Goal: Task Accomplishment & Management: Complete application form

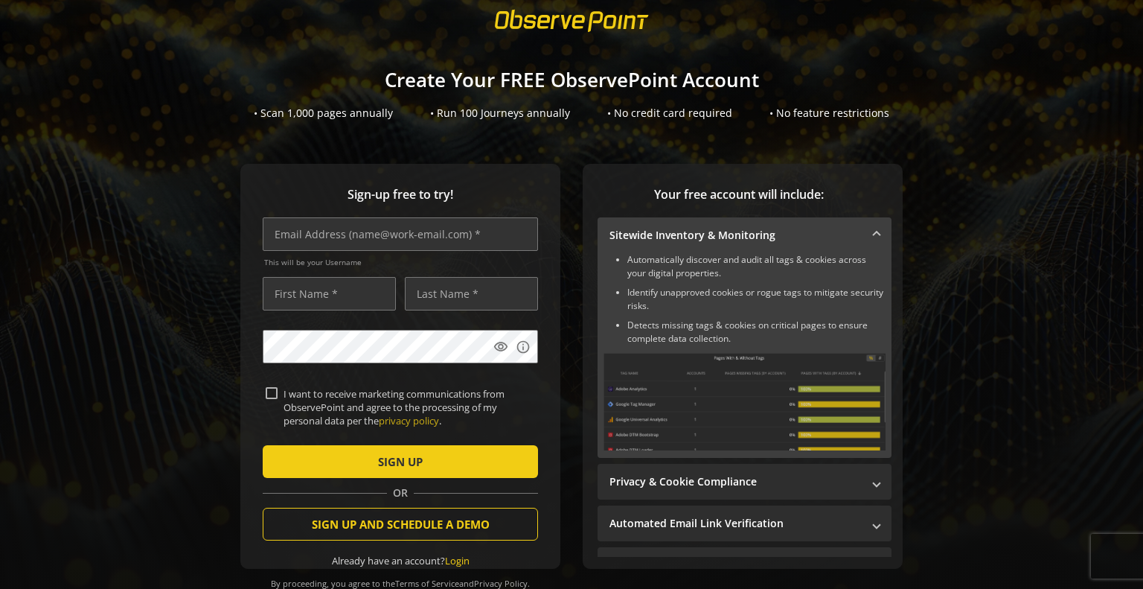
scroll to position [74, 0]
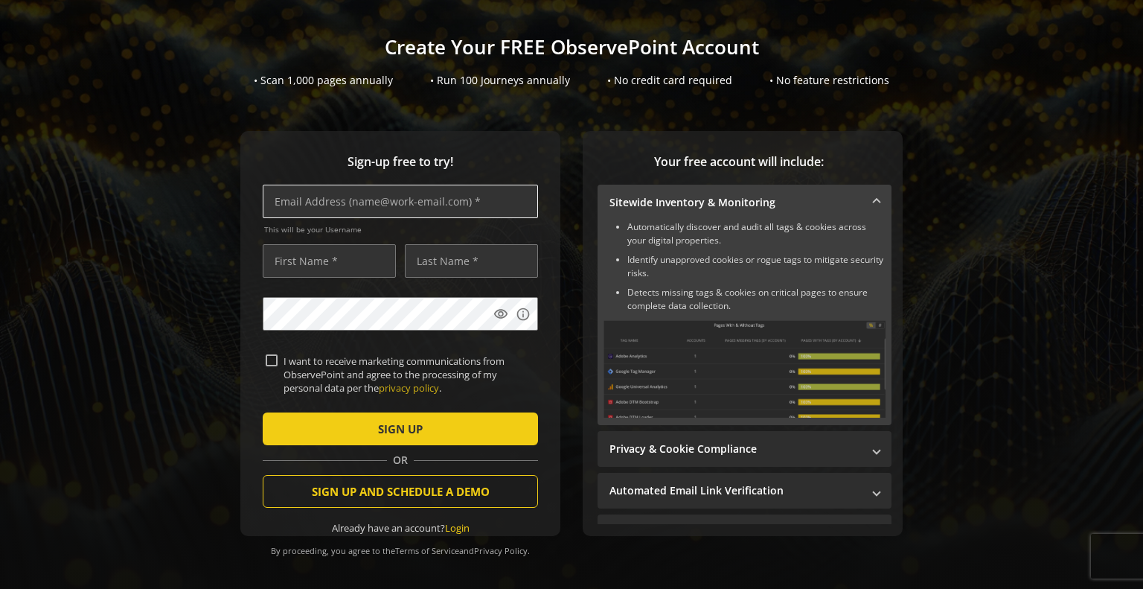
click at [301, 208] on input "text" at bounding box center [400, 201] width 275 height 33
click at [310, 205] on input "text" at bounding box center [400, 201] width 275 height 33
type input "[EMAIL_ADDRESS][DOMAIN_NAME]"
type input "[PERSON_NAME]"
type input "Darvill"
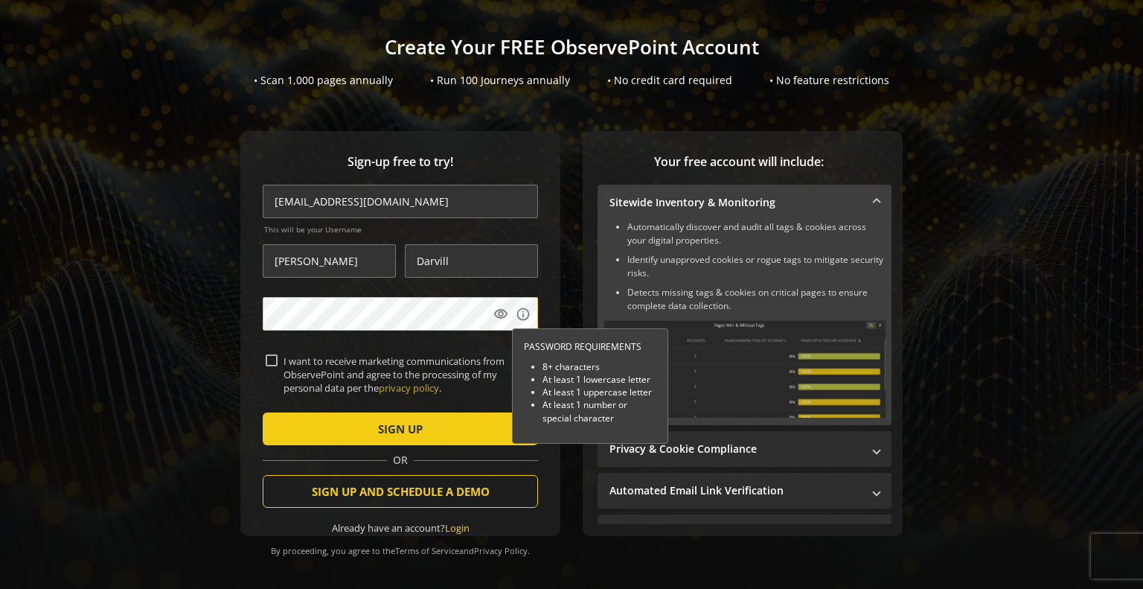
click at [263, 412] on button "SIGN UP" at bounding box center [400, 428] width 275 height 33
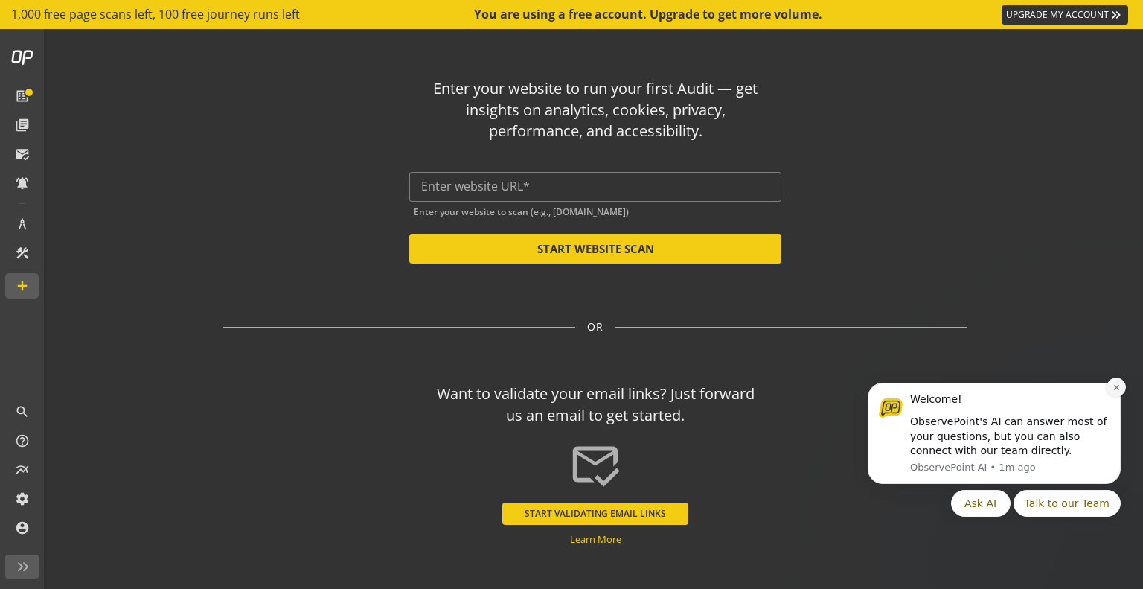
click at [1116, 388] on icon "Dismiss notification" at bounding box center [1117, 387] width 8 height 8
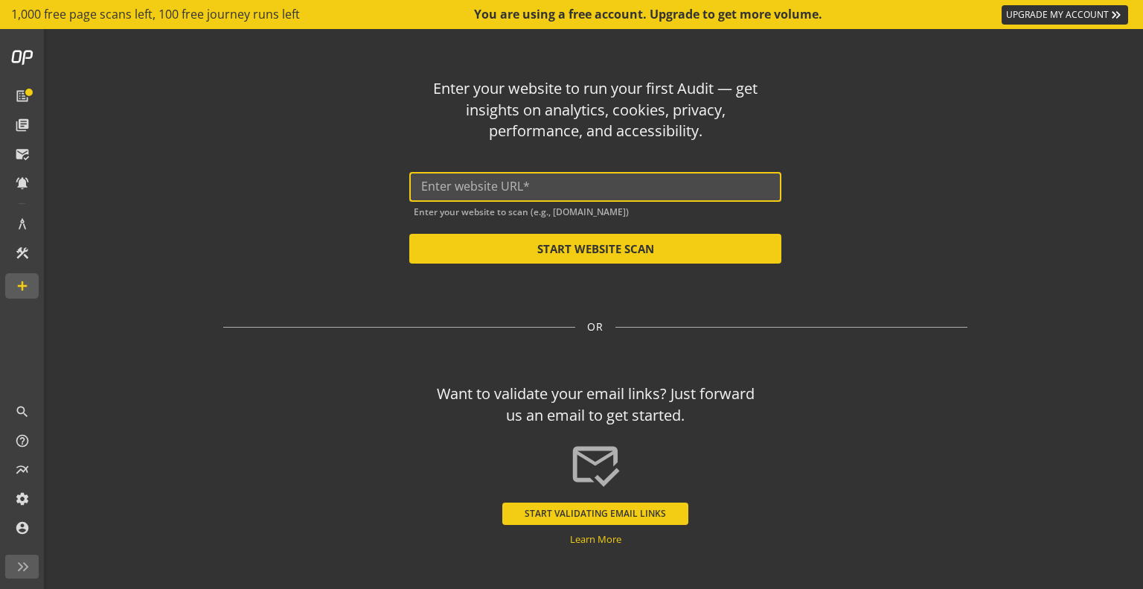
click at [540, 185] on input "text" at bounding box center [595, 186] width 348 height 14
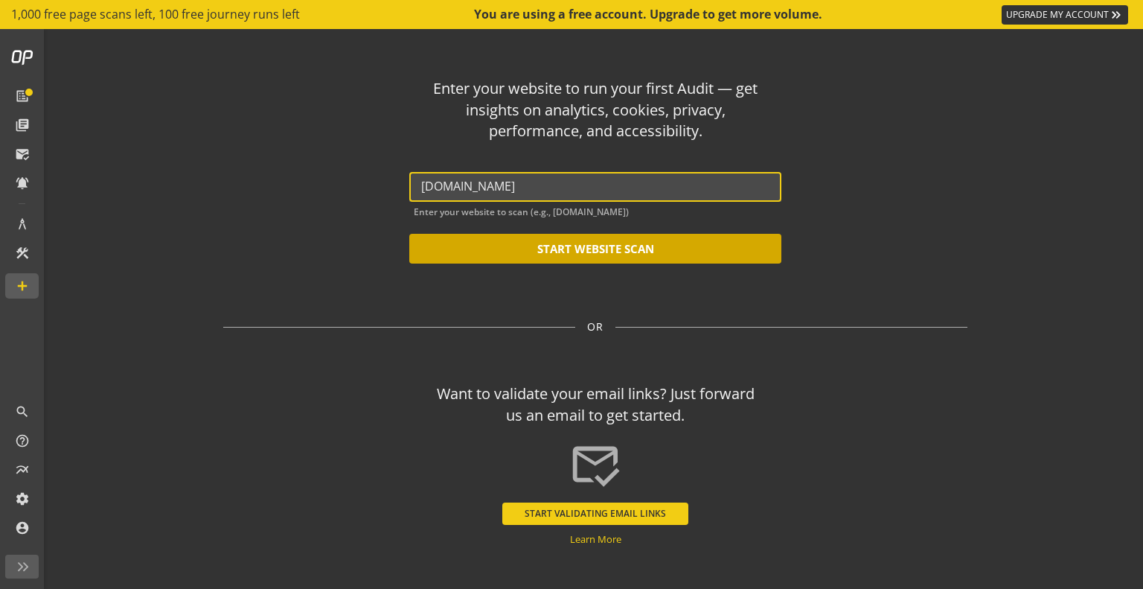
click at [595, 252] on button "START WEBSITE SCAN" at bounding box center [595, 249] width 372 height 30
type input "[URL][DOMAIN_NAME]"
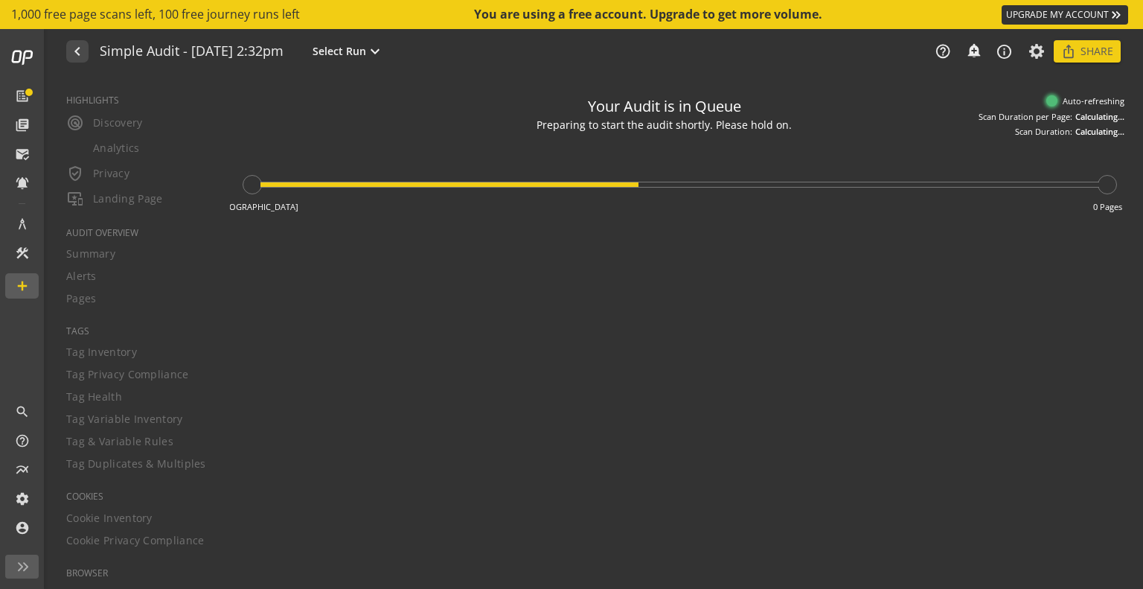
type textarea "Notes can include: -a description of what this audit is validating -changes in …"
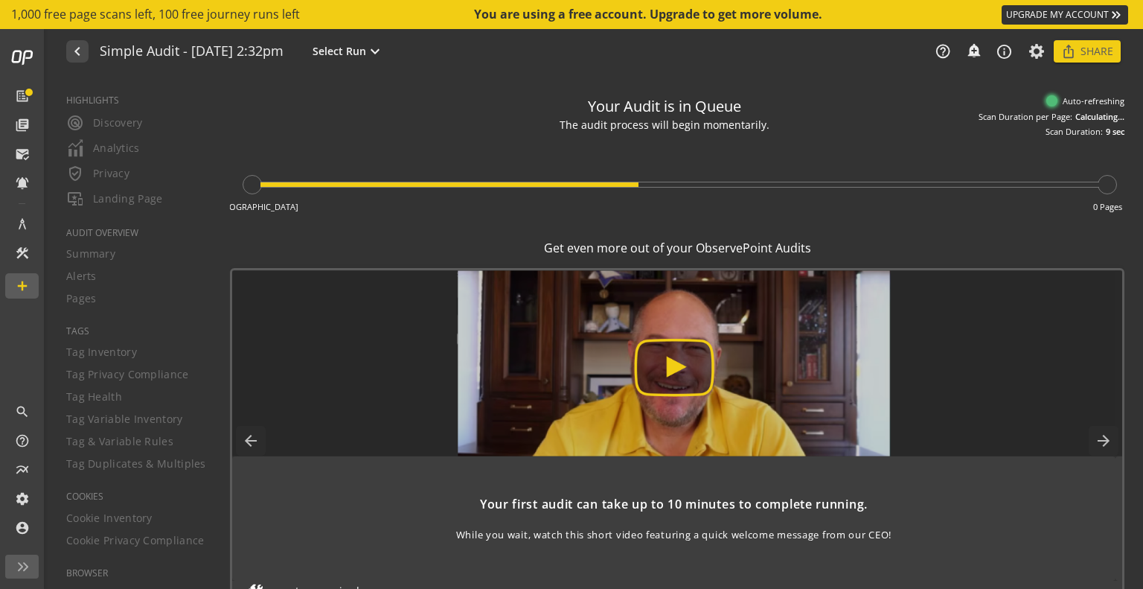
click at [665, 372] on img at bounding box center [673, 363] width 1098 height 186
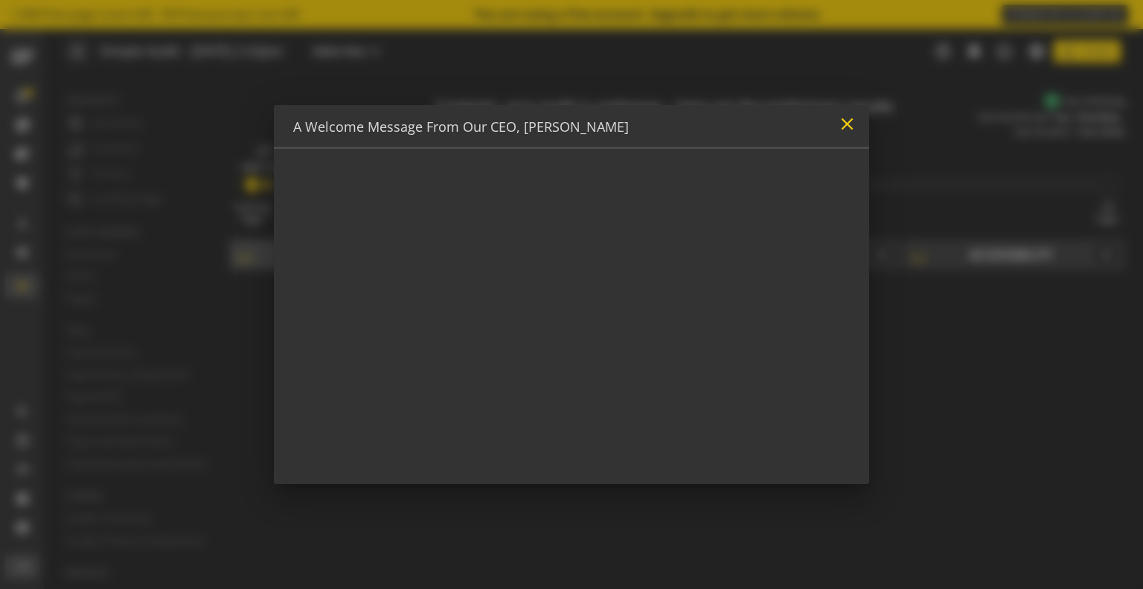
click at [849, 128] on mat-icon "close" at bounding box center [847, 124] width 20 height 20
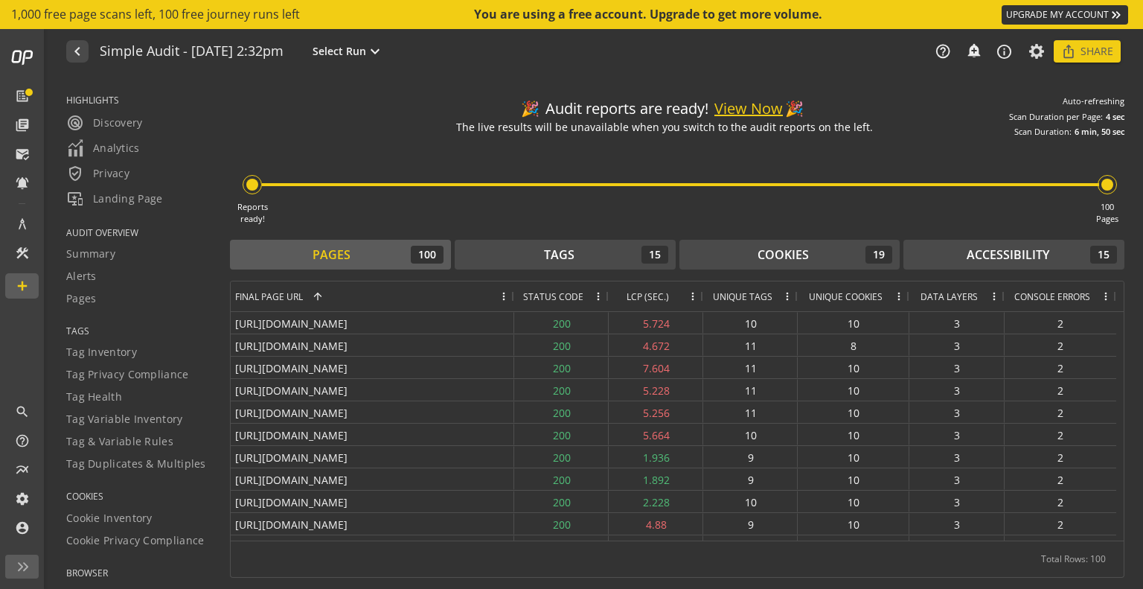
click at [648, 294] on span "LCP (SEC.)" at bounding box center [648, 296] width 42 height 13
click at [641, 297] on span "LCP (SEC.)" at bounding box center [637, 296] width 42 height 13
click at [500, 296] on span at bounding box center [504, 296] width 12 height 12
click at [406, 278] on div "Pages 100 Tags 15 Cookies 19 Accessibility 15 Press ENTER to sort. Press ALT DO…" at bounding box center [677, 409] width 894 height 338
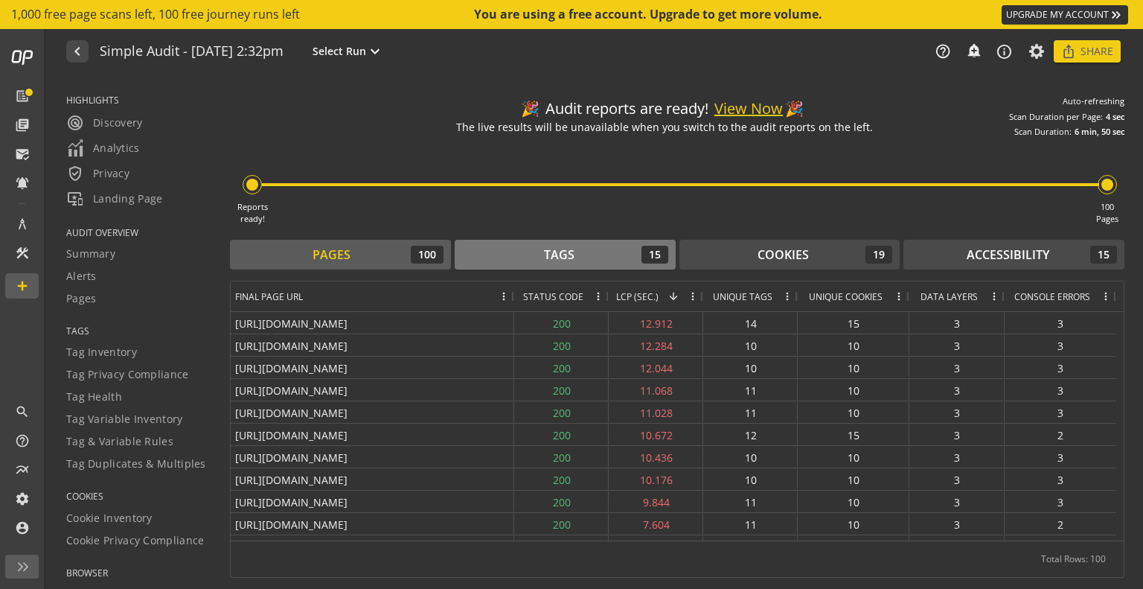
click at [569, 253] on div "Tags" at bounding box center [559, 254] width 31 height 17
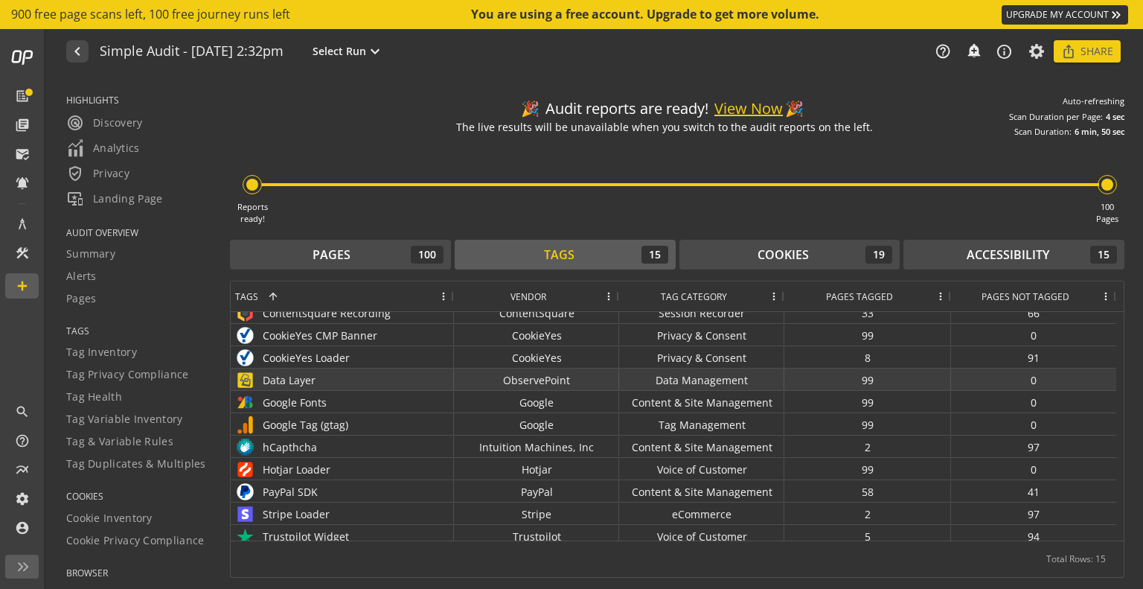
scroll to position [106, 0]
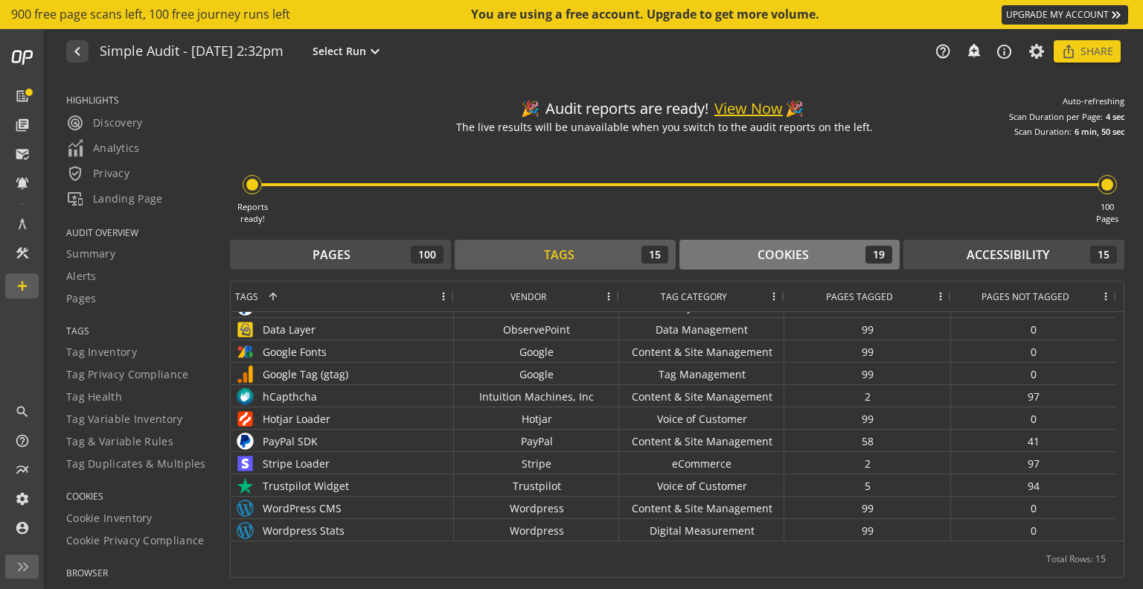
click at [769, 252] on div "Cookies" at bounding box center [783, 254] width 51 height 17
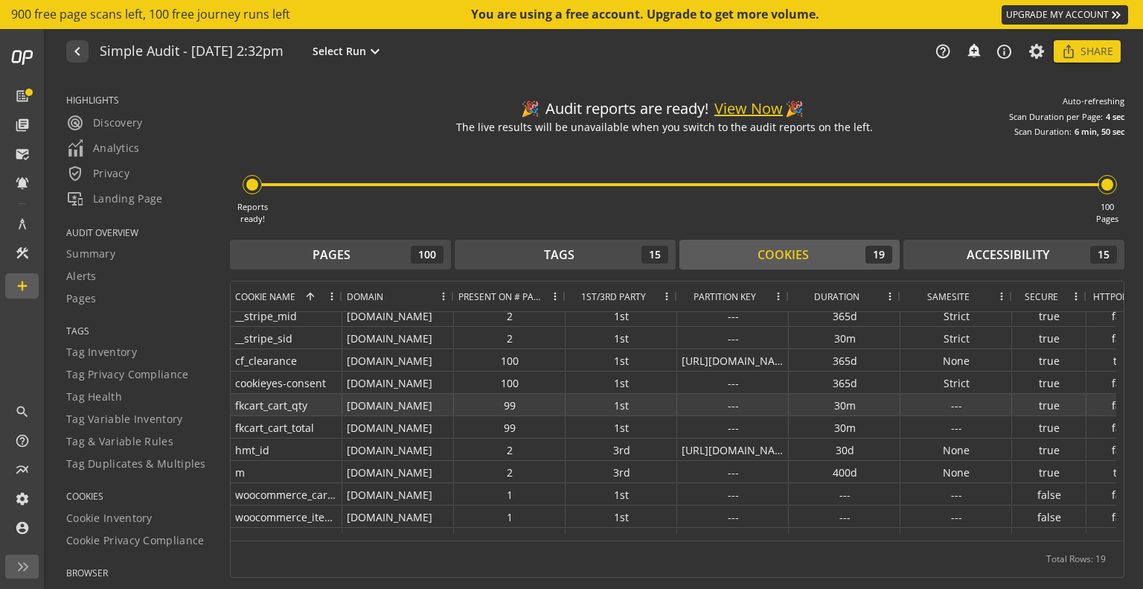
scroll to position [150, 0]
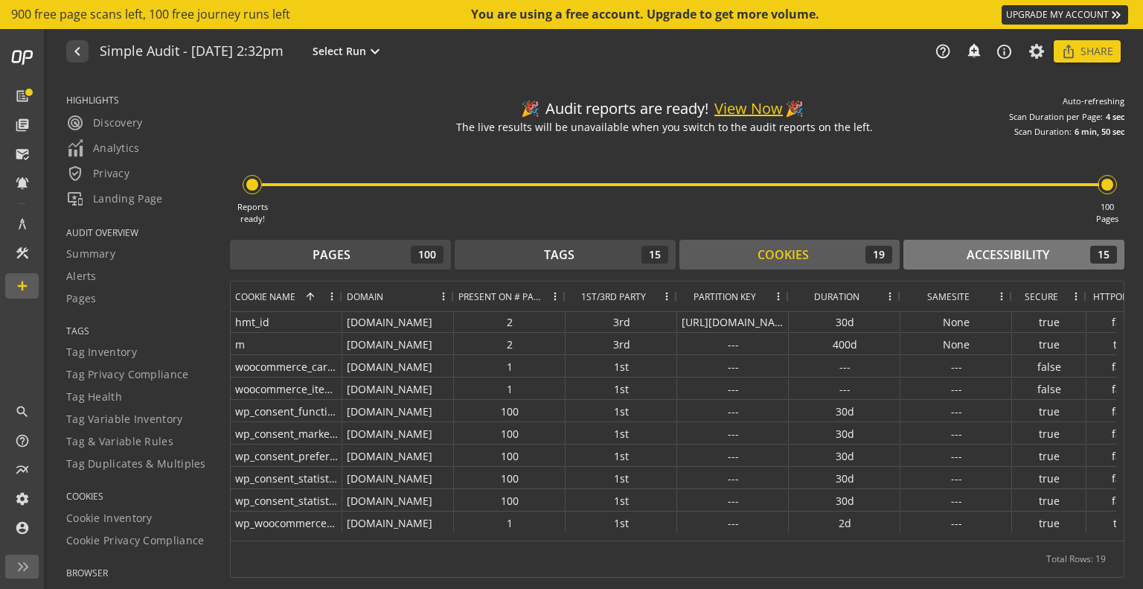
click at [976, 255] on div "Accessibility" at bounding box center [1008, 254] width 83 height 17
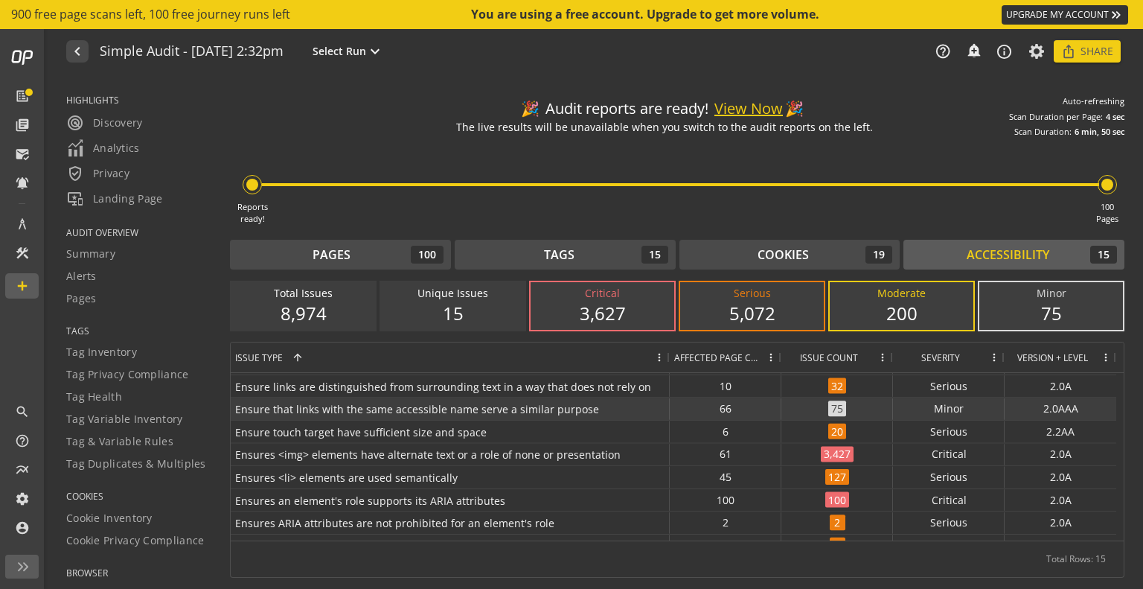
scroll to position [0, 0]
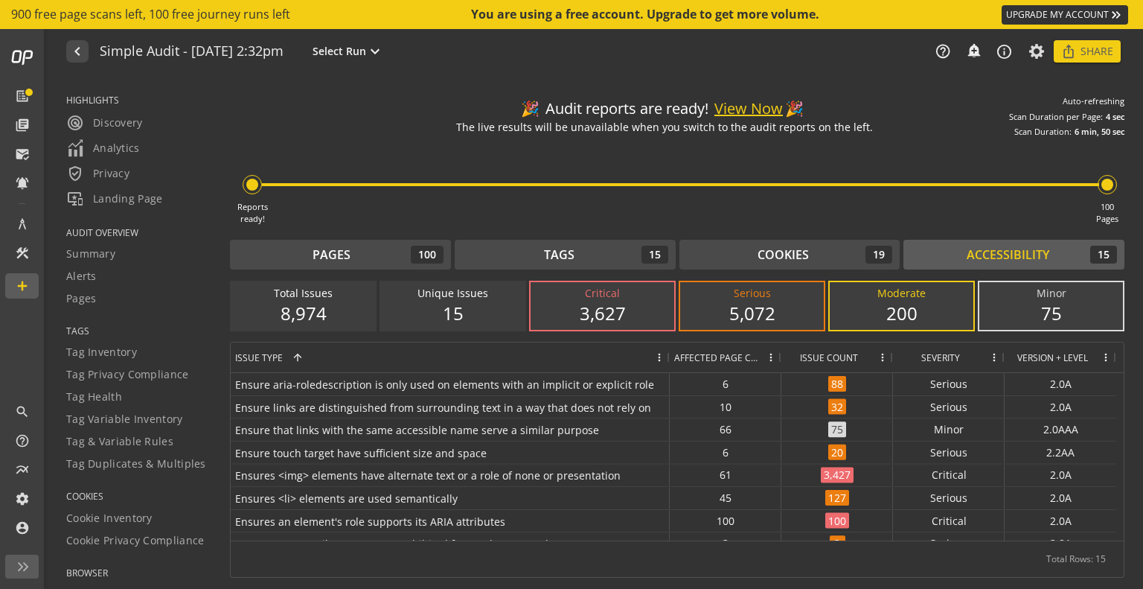
click at [826, 354] on span "Issue Count" at bounding box center [829, 357] width 58 height 13
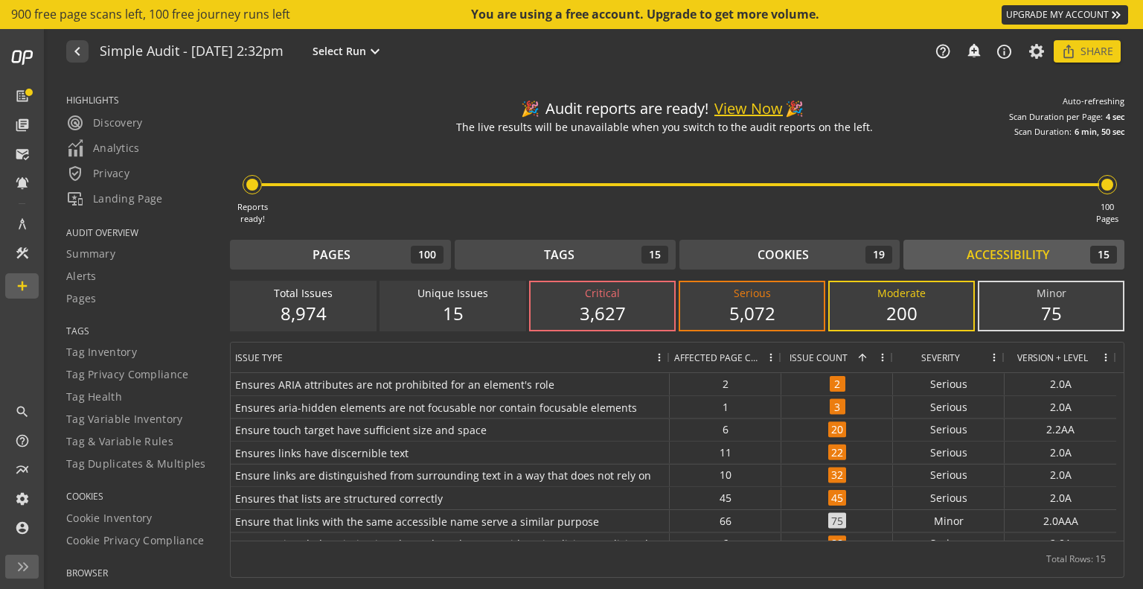
click at [799, 355] on span "Issue Count" at bounding box center [819, 357] width 58 height 13
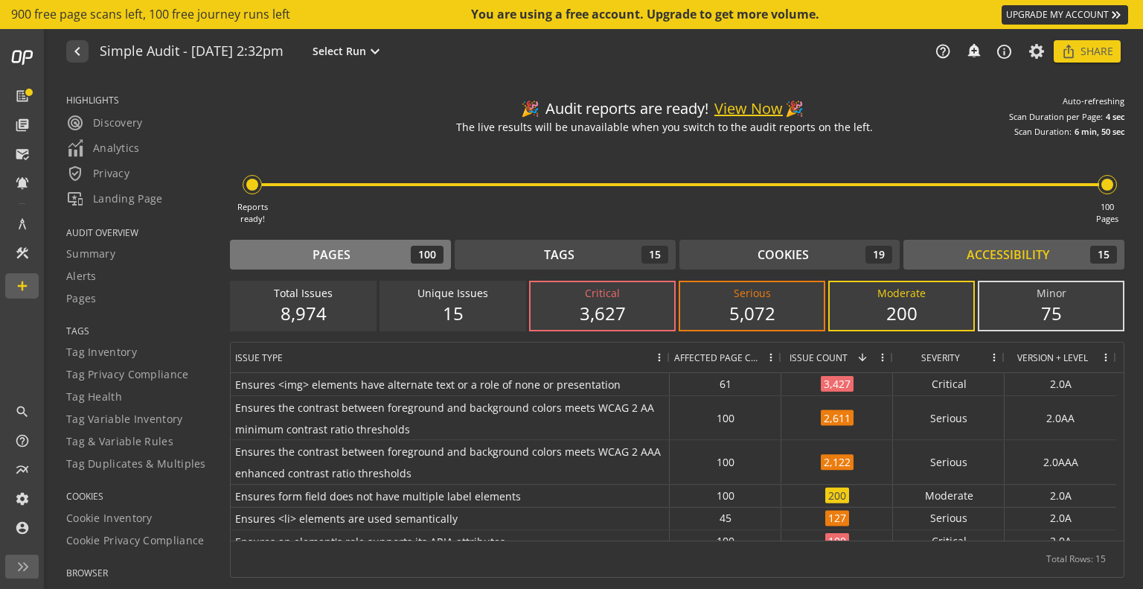
click at [313, 258] on div "Pages" at bounding box center [332, 254] width 38 height 17
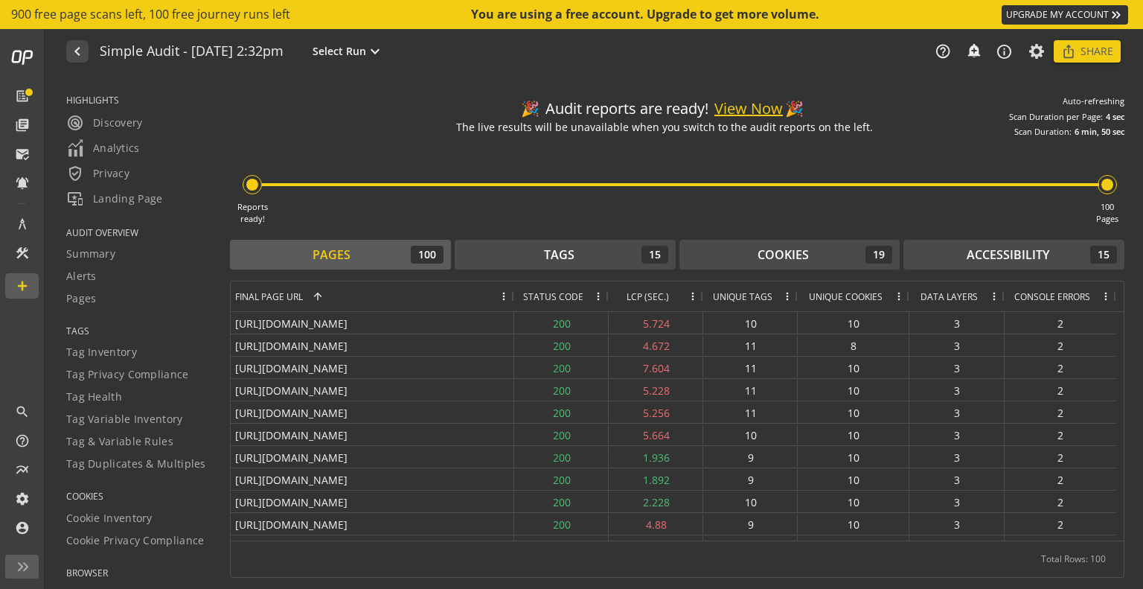
click at [637, 294] on span "LCP (SEC.)" at bounding box center [648, 296] width 42 height 13
click at [640, 295] on span "LCP (SEC.)" at bounding box center [637, 296] width 42 height 13
click at [756, 106] on button "View Now" at bounding box center [748, 109] width 68 height 22
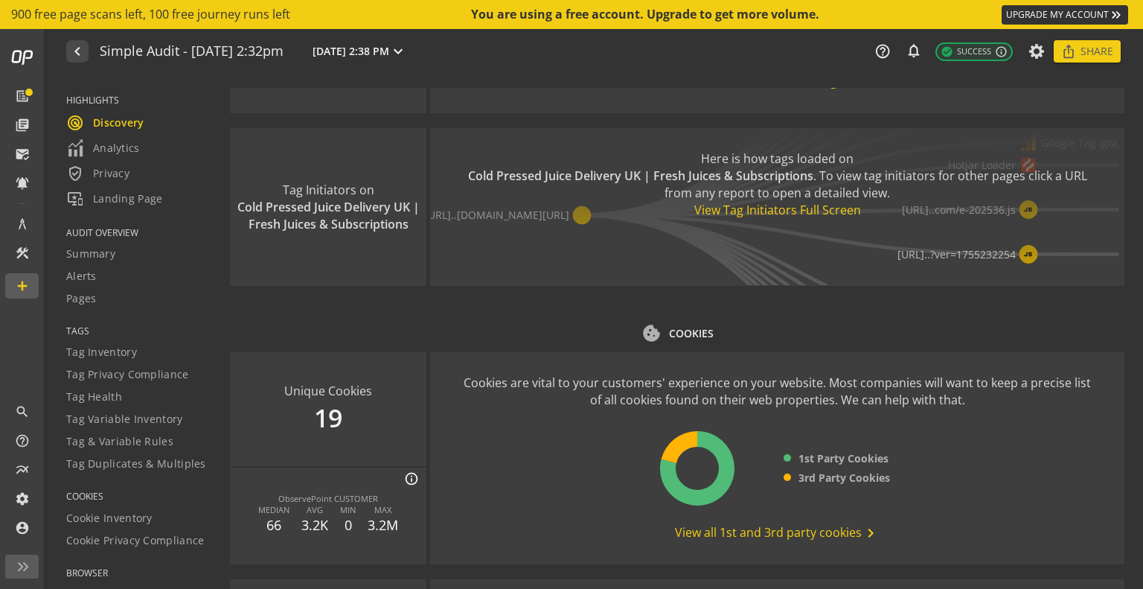
scroll to position [1538, 0]
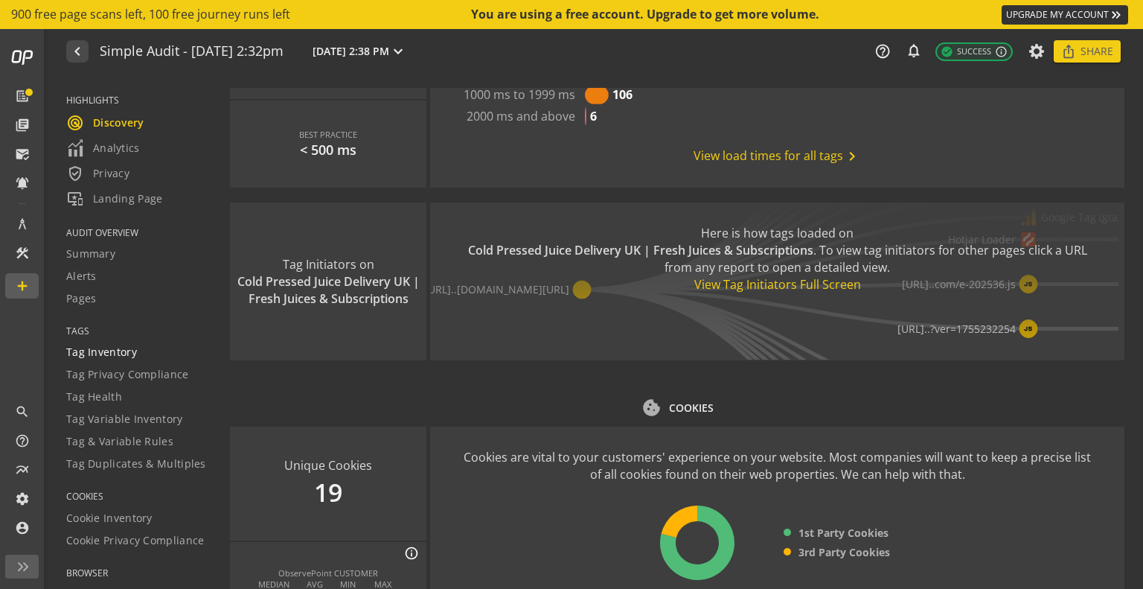
click at [128, 355] on span "Tag Inventory" at bounding box center [101, 352] width 71 height 15
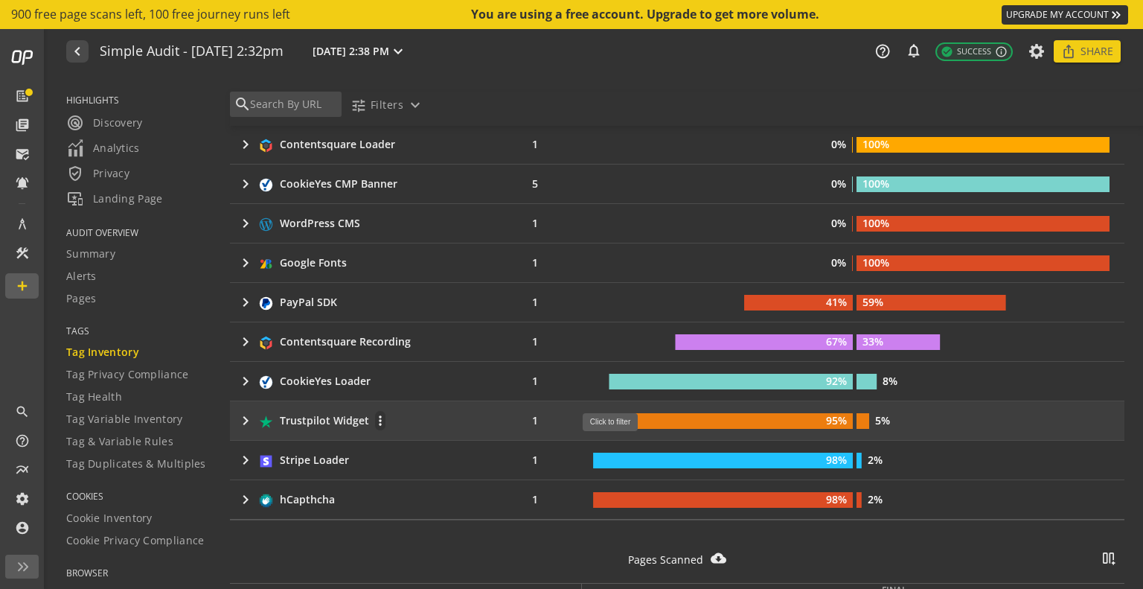
scroll to position [521, 0]
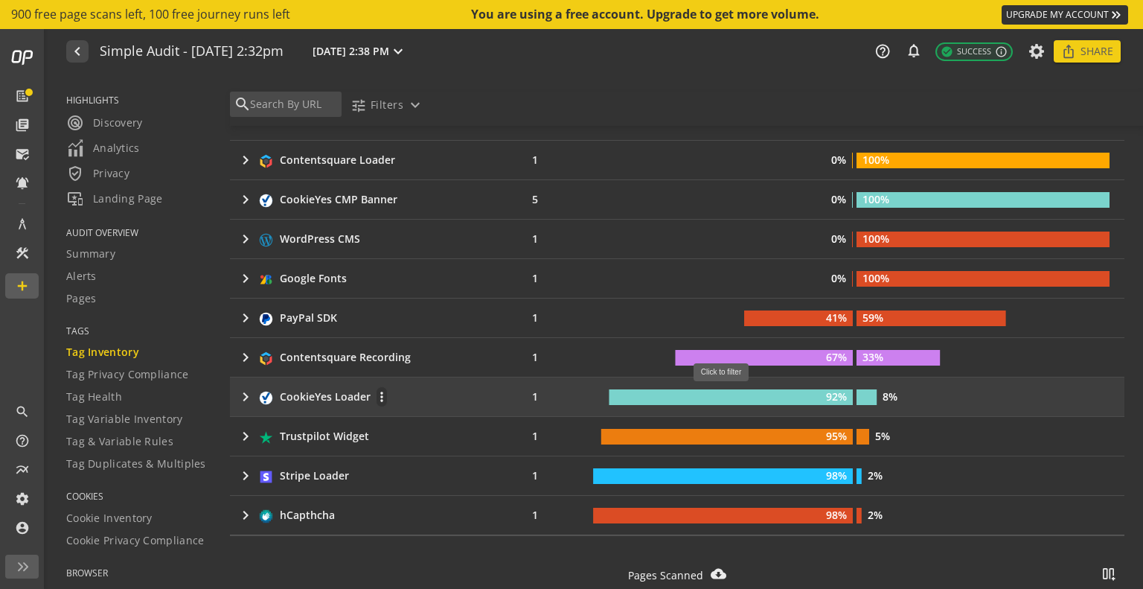
click at [726, 389] on rect at bounding box center [731, 397] width 244 height 16
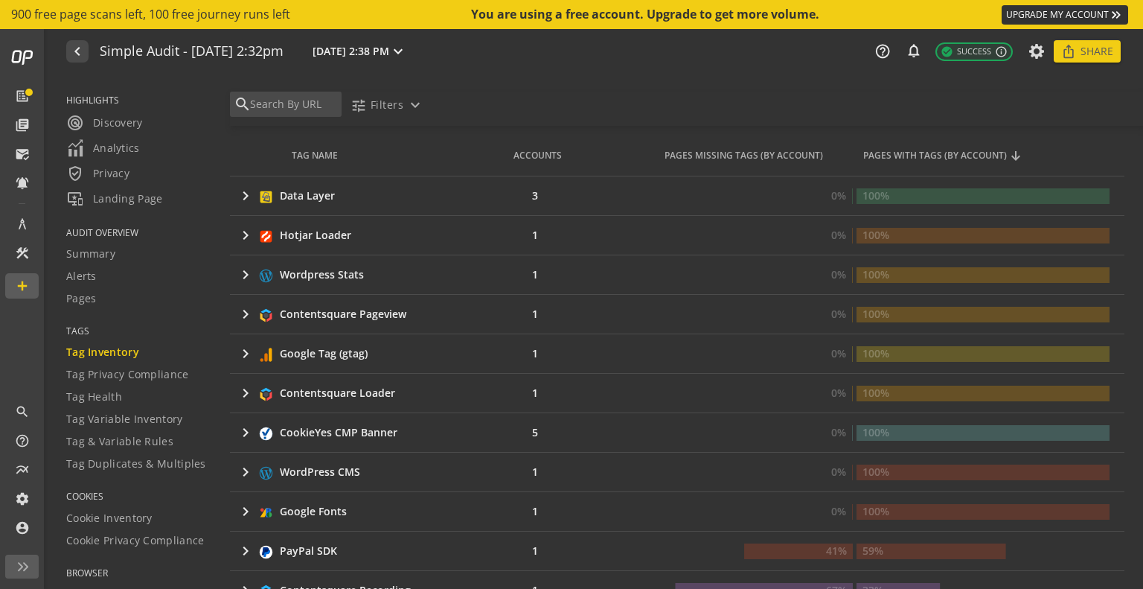
scroll to position [235, 0]
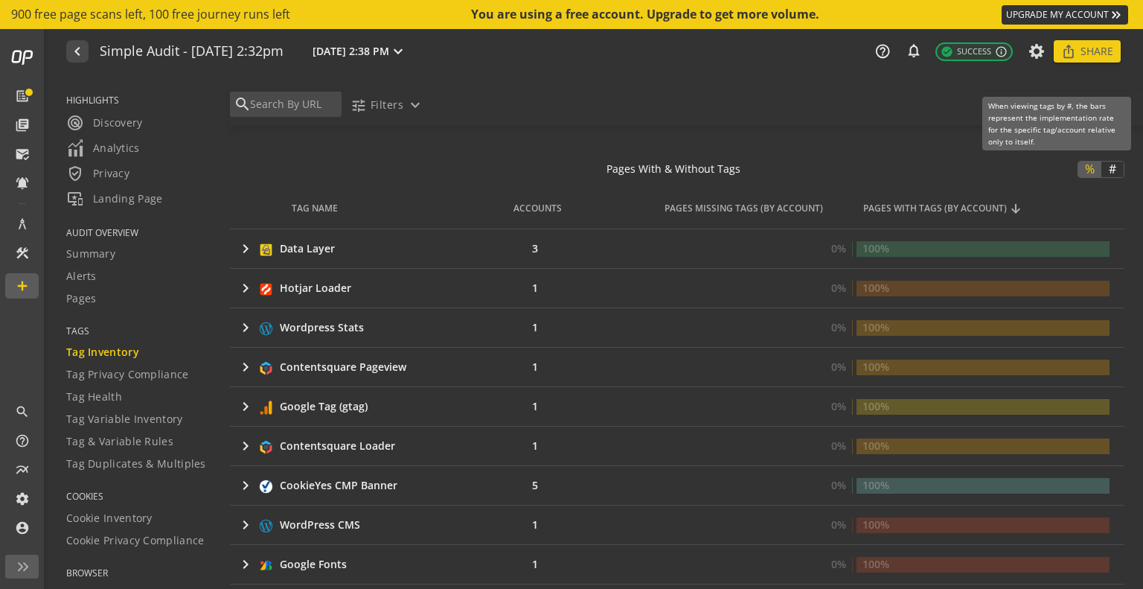
click at [1104, 172] on span "#" at bounding box center [1113, 168] width 18 height 15
click at [1081, 169] on span "%" at bounding box center [1090, 168] width 20 height 15
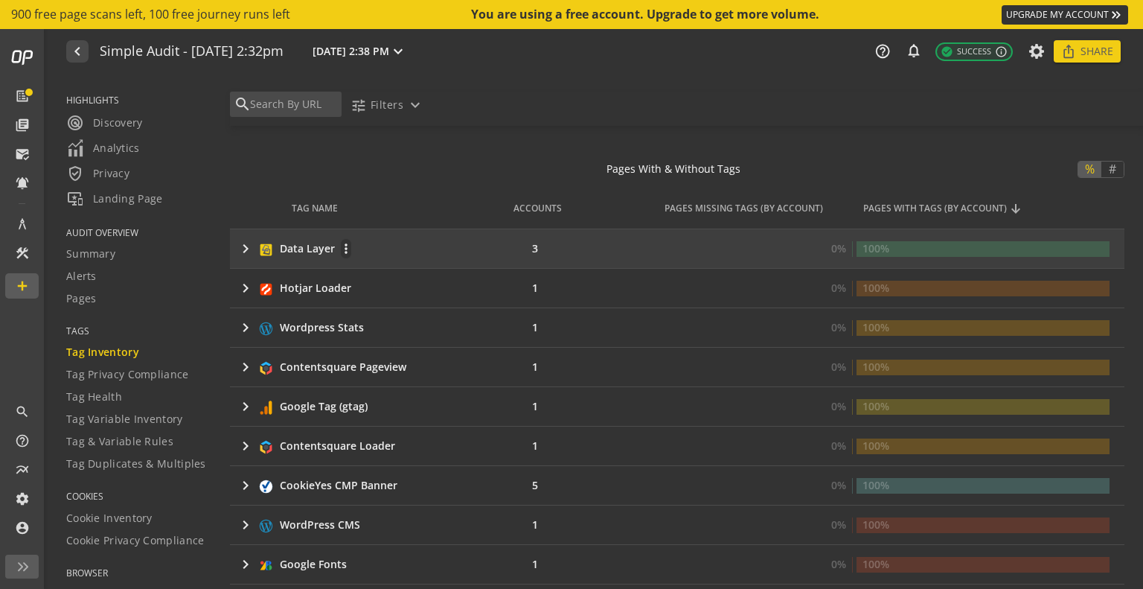
click at [245, 246] on mat-icon "keyboard_arrow_right" at bounding box center [246, 249] width 18 height 18
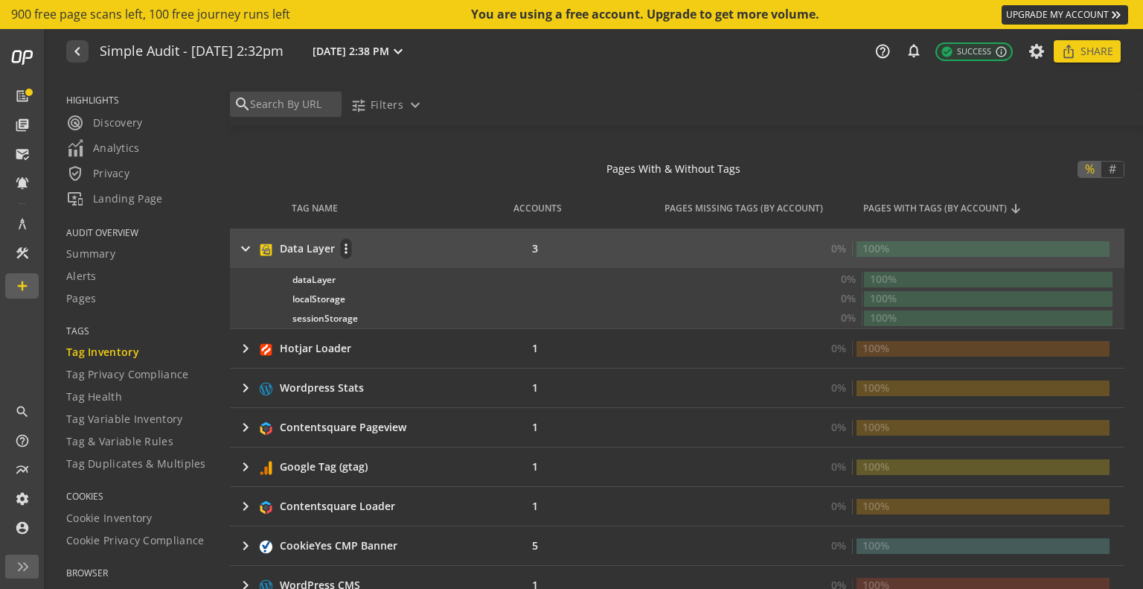
click at [245, 249] on mat-icon "keyboard_arrow_right" at bounding box center [246, 249] width 18 height 18
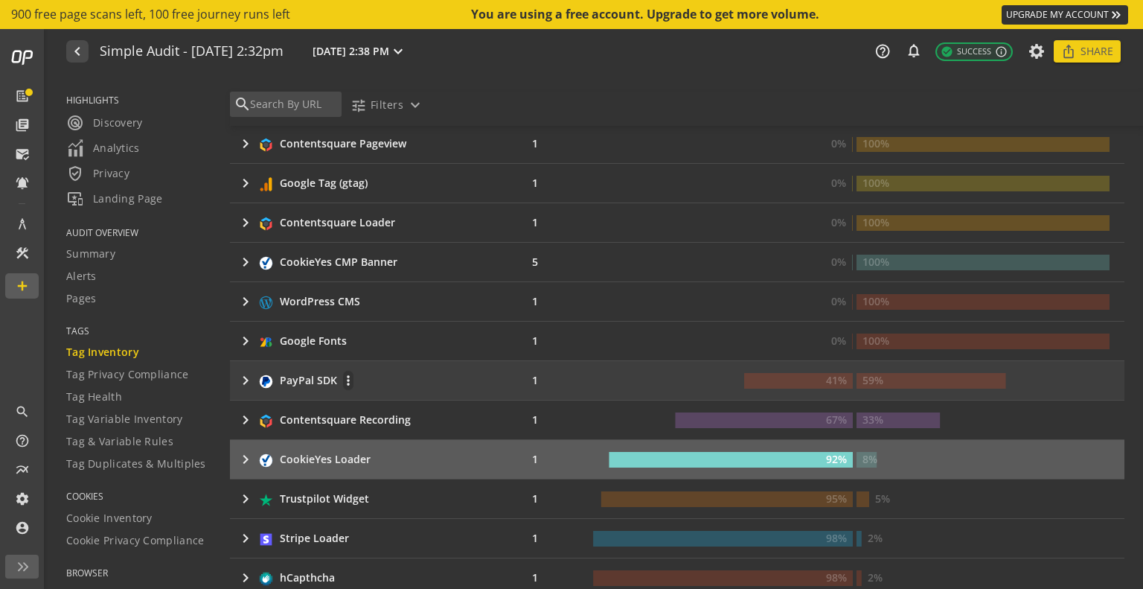
scroll to position [533, 0]
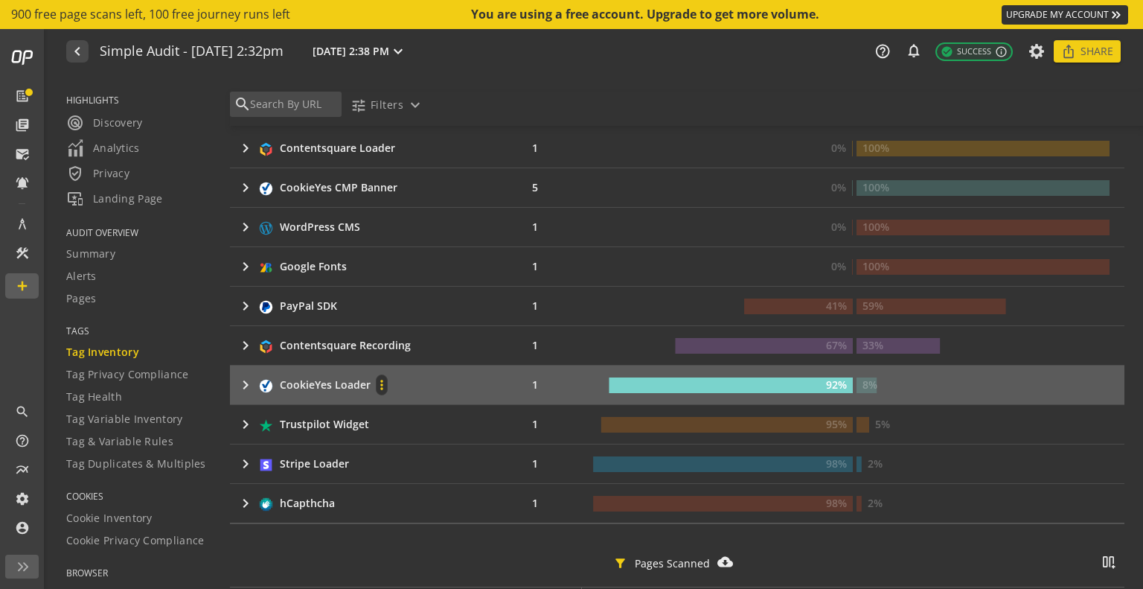
click at [377, 382] on mat-icon "more_vert" at bounding box center [382, 384] width 10 height 15
click at [220, 418] on div at bounding box center [571, 294] width 1143 height 589
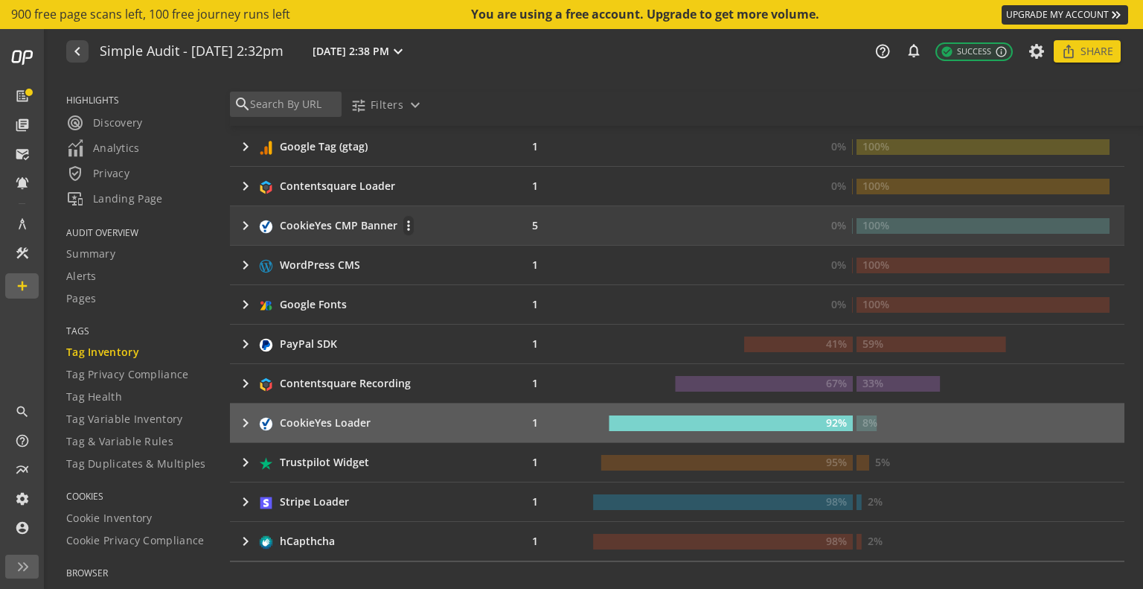
scroll to position [521, 0]
